Goal: Complete application form: Complete application form

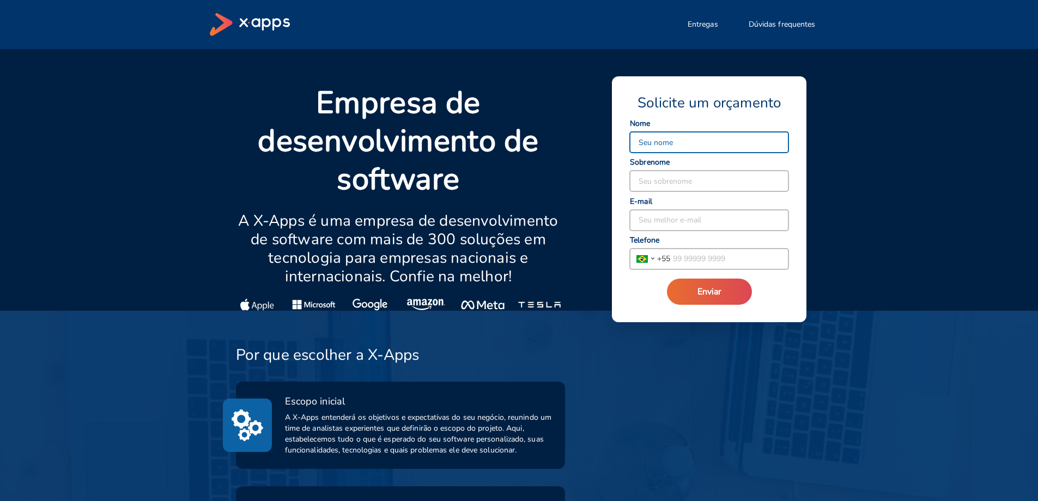
click at [684, 138] on input at bounding box center [709, 142] width 159 height 21
type input "[PERSON_NAME]"
type input "Brandão"
type input "[PERSON_NAME][EMAIL_ADDRESS][DOMAIN_NAME]"
type input "[PHONE_NUMBER]"
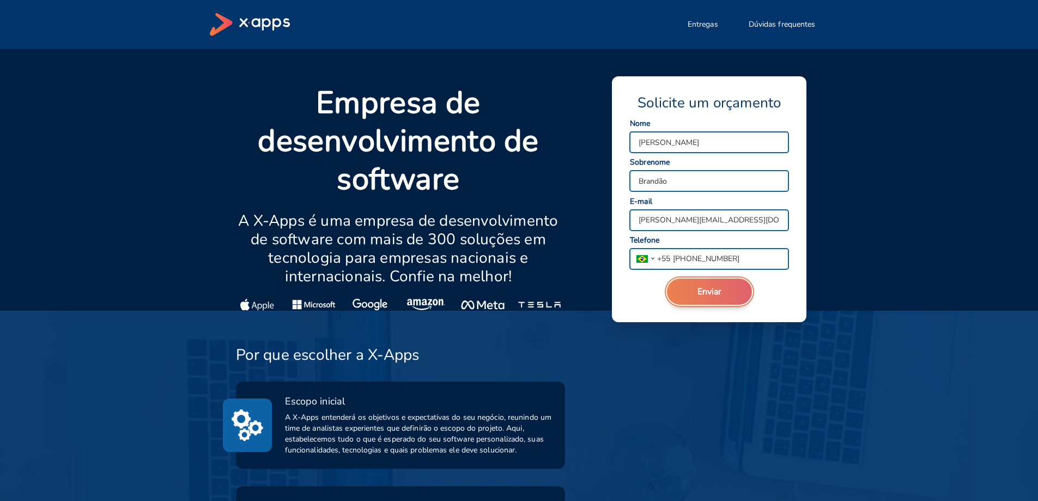
click at [727, 293] on button "Enviar" at bounding box center [709, 292] width 85 height 26
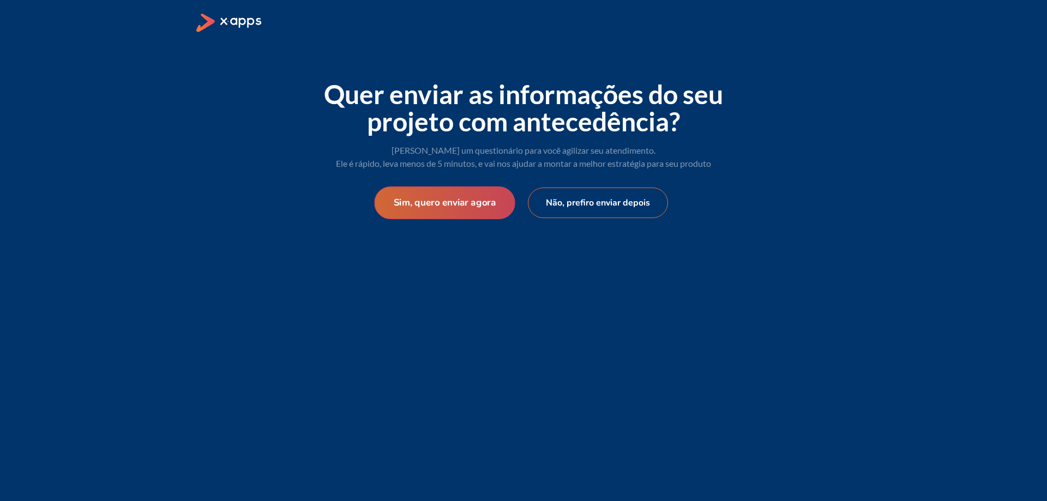
click at [473, 204] on button "Sim, quero enviar agora" at bounding box center [444, 202] width 141 height 33
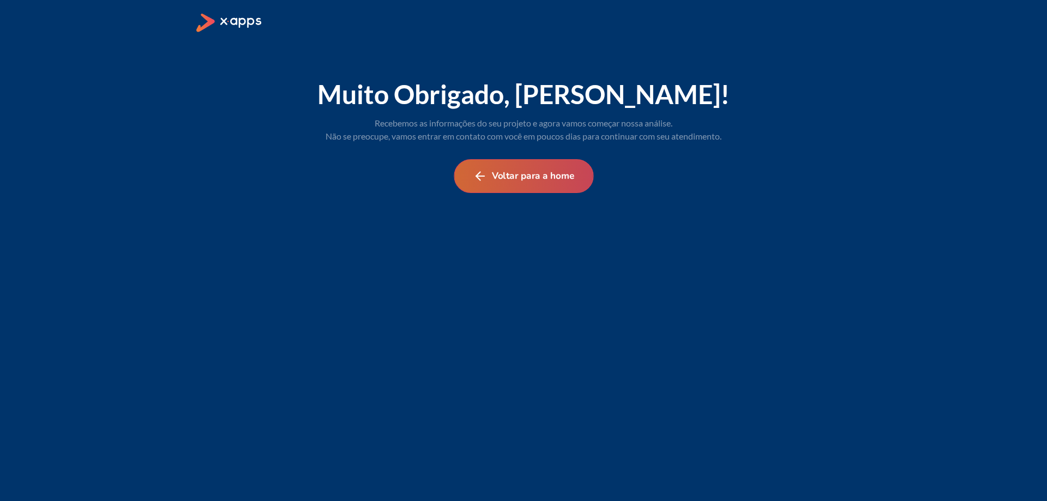
click at [529, 185] on button "Voltar para a home" at bounding box center [524, 176] width 140 height 34
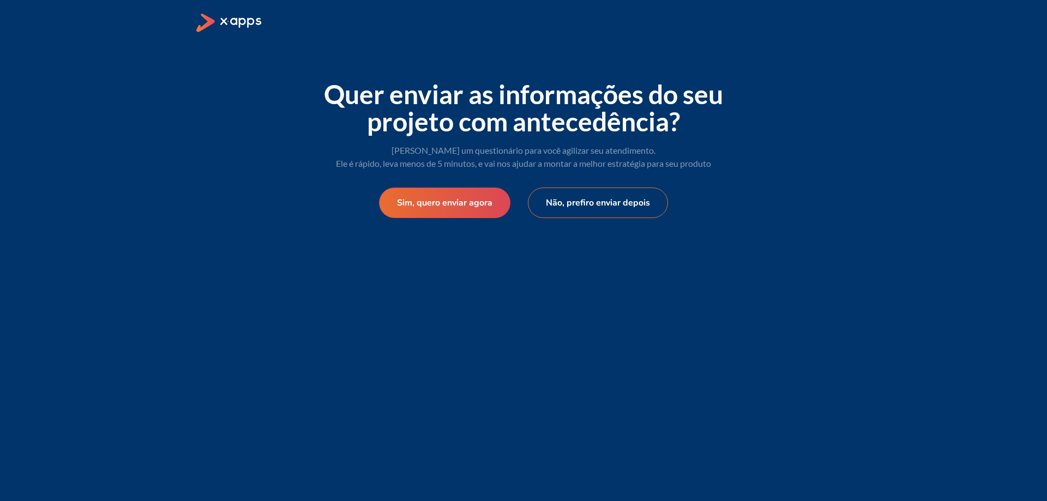
select select "BR"
